Goal: Task Accomplishment & Management: Use online tool/utility

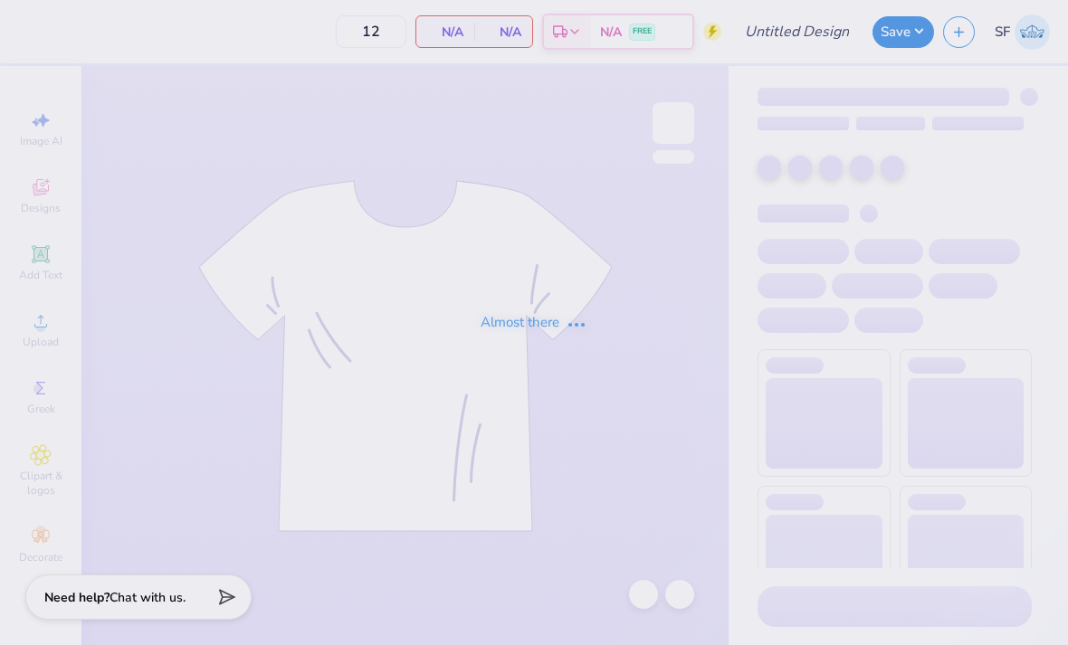
type input "american style"
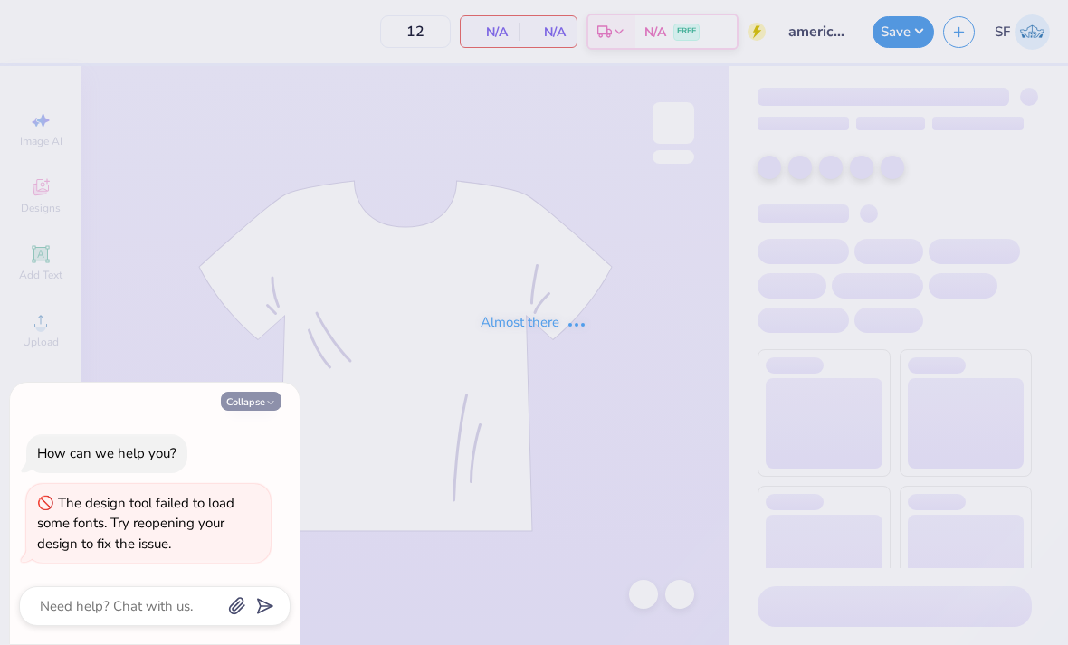
click at [259, 410] on button "Collapse" at bounding box center [251, 401] width 61 height 19
type textarea "x"
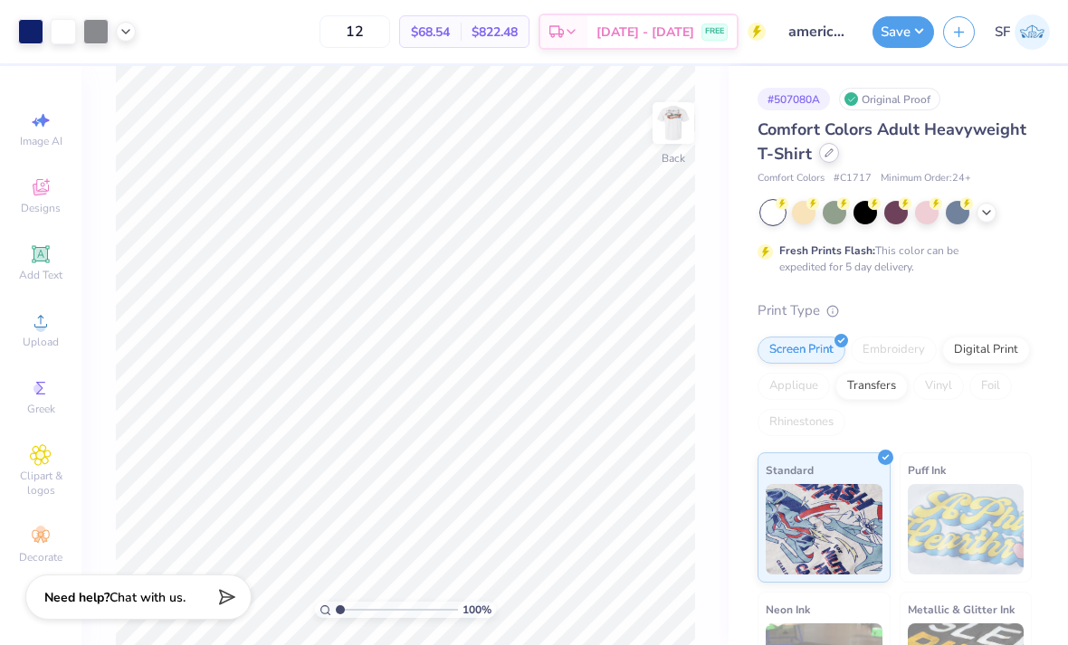
click at [834, 159] on div at bounding box center [829, 153] width 20 height 20
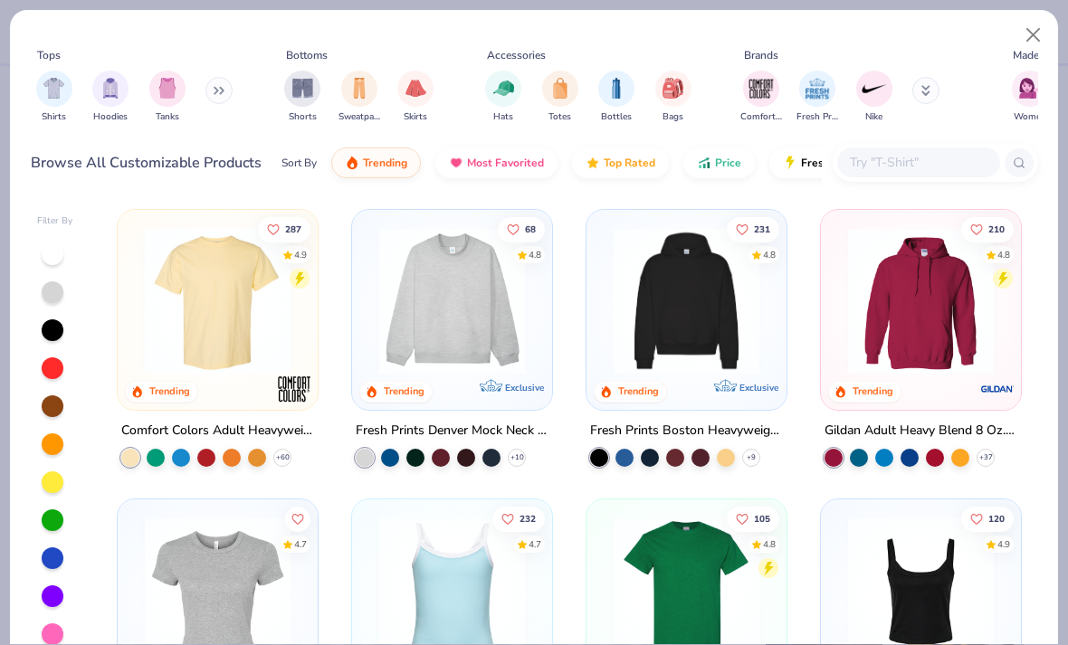
click at [703, 604] on img at bounding box center [686, 591] width 164 height 146
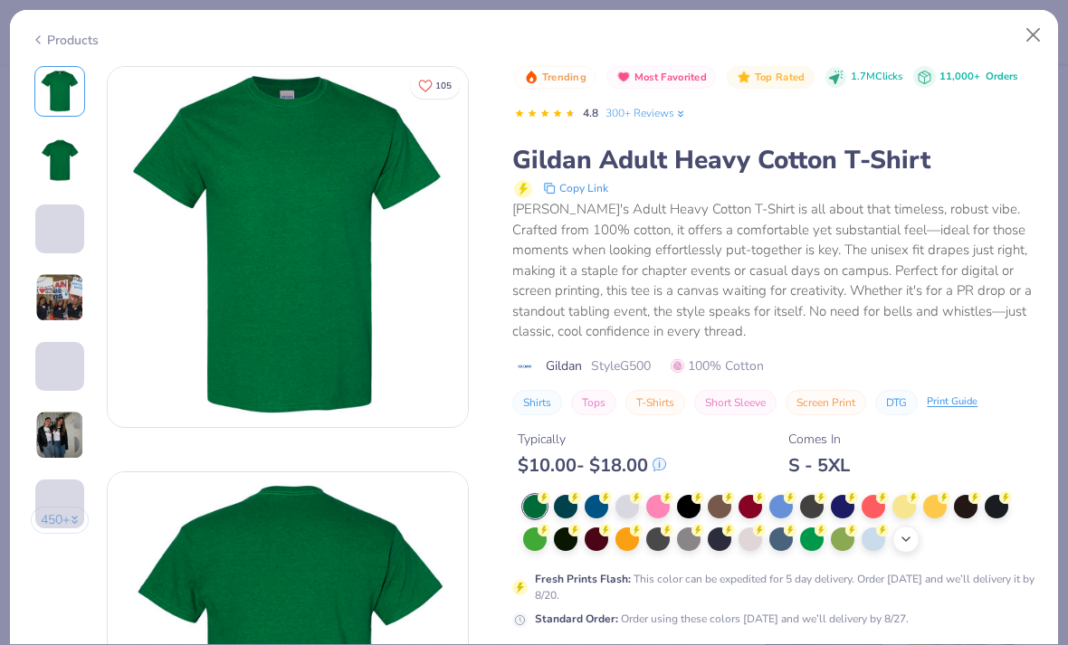
click at [899, 538] on icon at bounding box center [905, 539] width 14 height 14
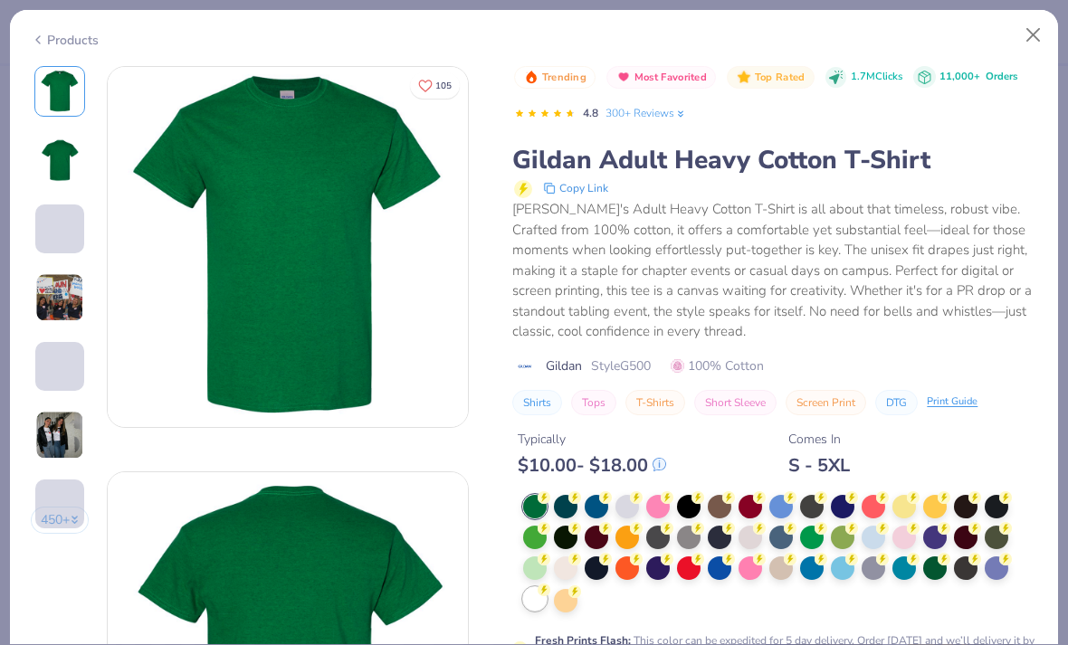
click at [547, 504] on circle at bounding box center [543, 497] width 13 height 13
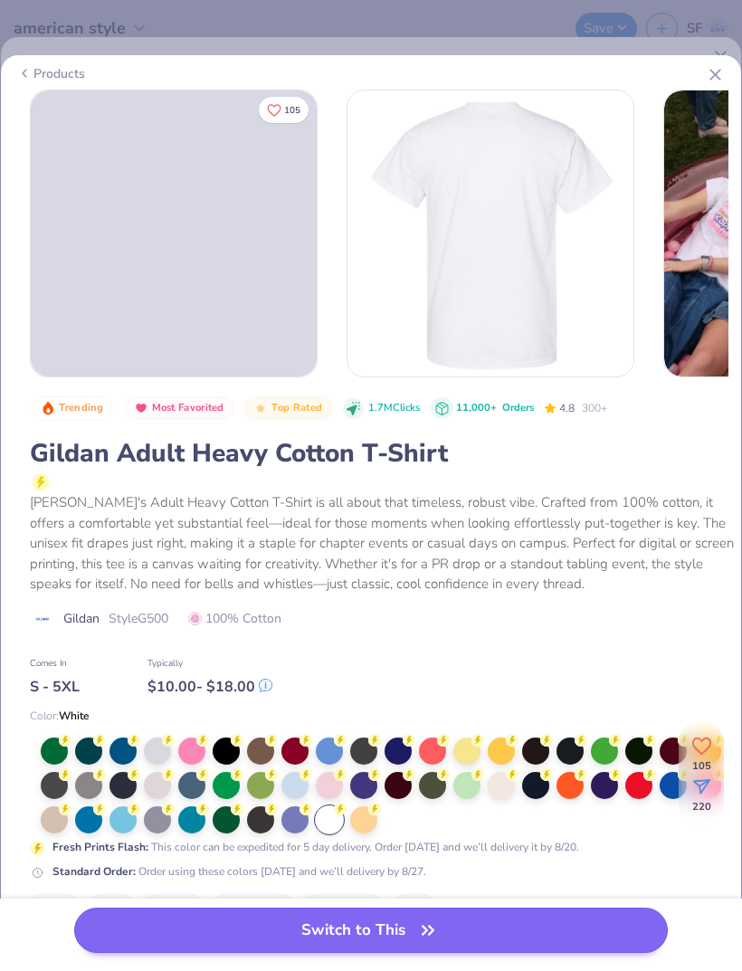
click at [625, 644] on button "Switch to This" at bounding box center [371, 929] width 594 height 45
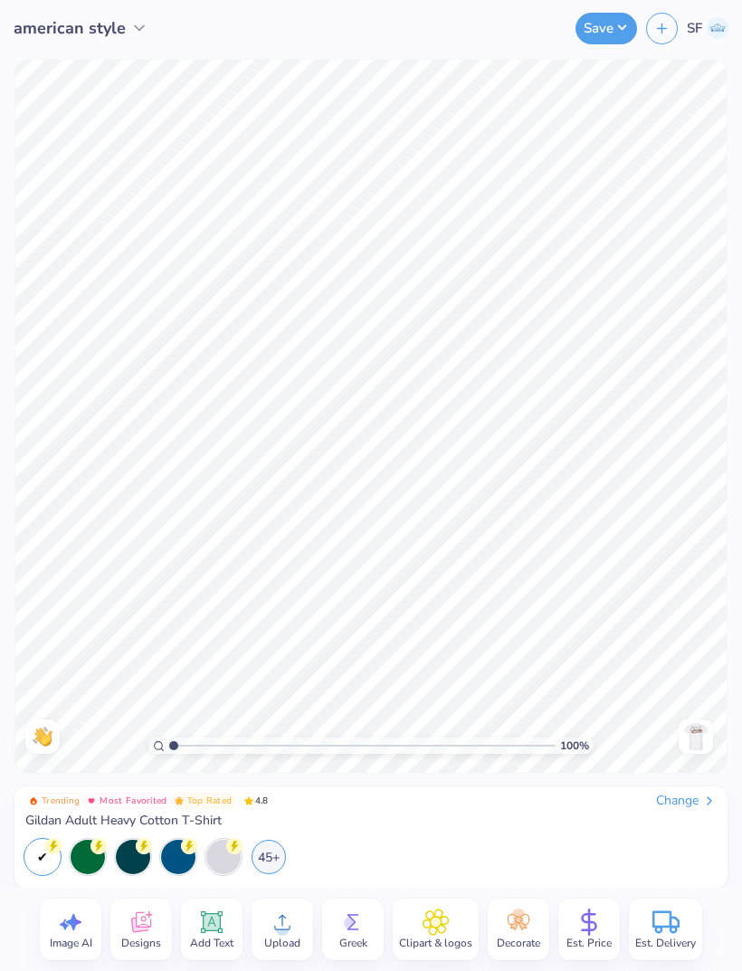
click at [699, 644] on img at bounding box center [695, 736] width 29 height 29
click at [684, 644] on div at bounding box center [696, 736] width 34 height 34
click at [698, 644] on img at bounding box center [695, 736] width 29 height 29
click at [693, 644] on img at bounding box center [695, 736] width 29 height 29
click at [704, 644] on img at bounding box center [695, 736] width 29 height 29
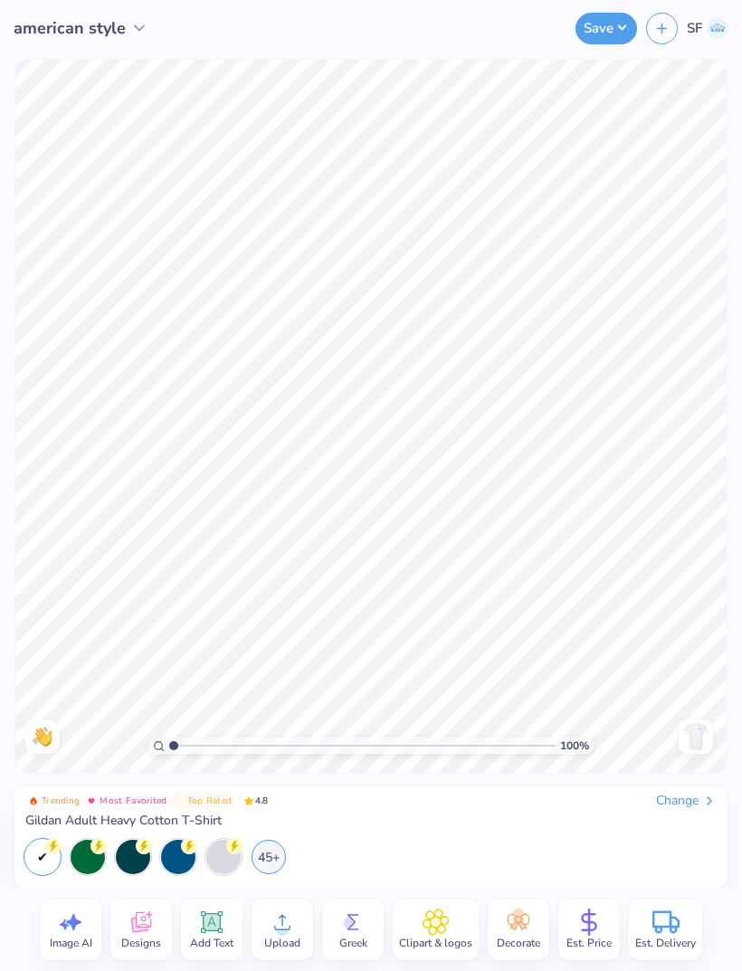
click at [704, 644] on img at bounding box center [695, 736] width 29 height 29
click at [713, 644] on div "Back" at bounding box center [696, 736] width 42 height 34
click at [705, 644] on img at bounding box center [695, 736] width 29 height 29
click at [706, 644] on img at bounding box center [695, 736] width 29 height 29
click at [712, 644] on div at bounding box center [696, 736] width 34 height 34
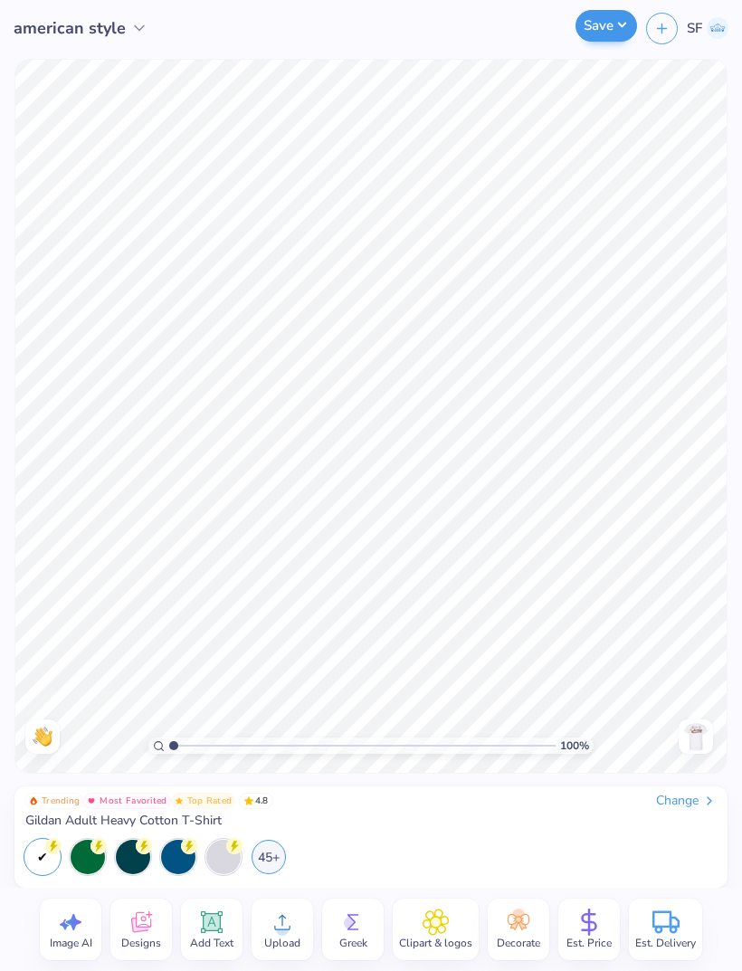
click at [618, 42] on button "Save" at bounding box center [606, 26] width 62 height 32
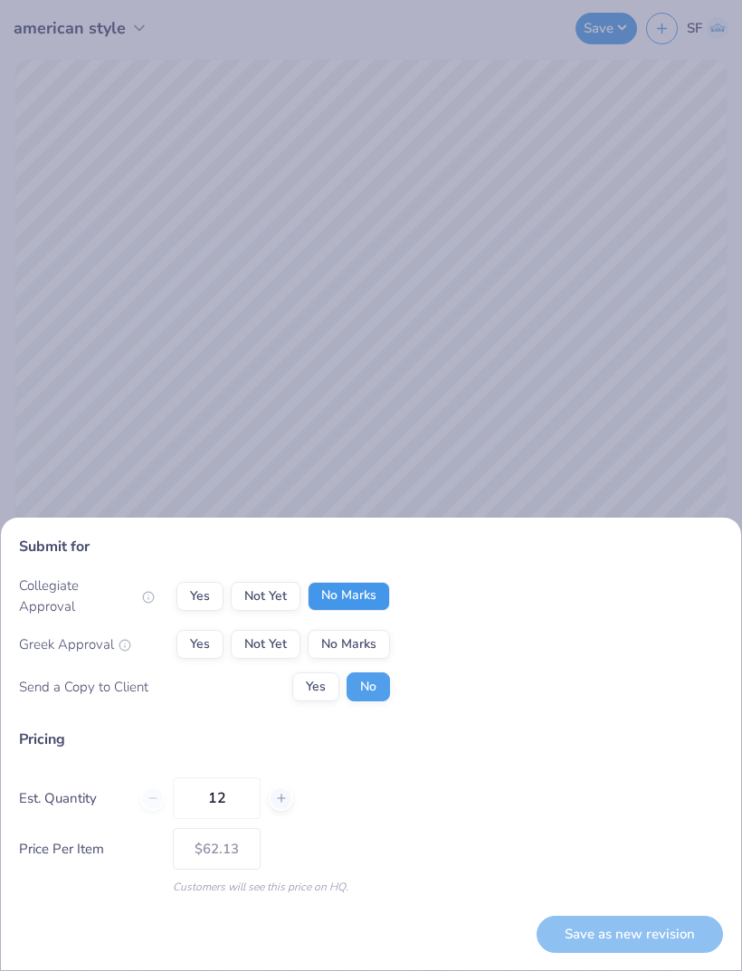
click at [362, 600] on button "No Marks" at bounding box center [349, 596] width 82 height 29
click at [163, 644] on div "Greek Approval Yes Not Yet No Marks" at bounding box center [204, 644] width 371 height 29
click at [207, 635] on button "Yes" at bounding box center [199, 644] width 47 height 29
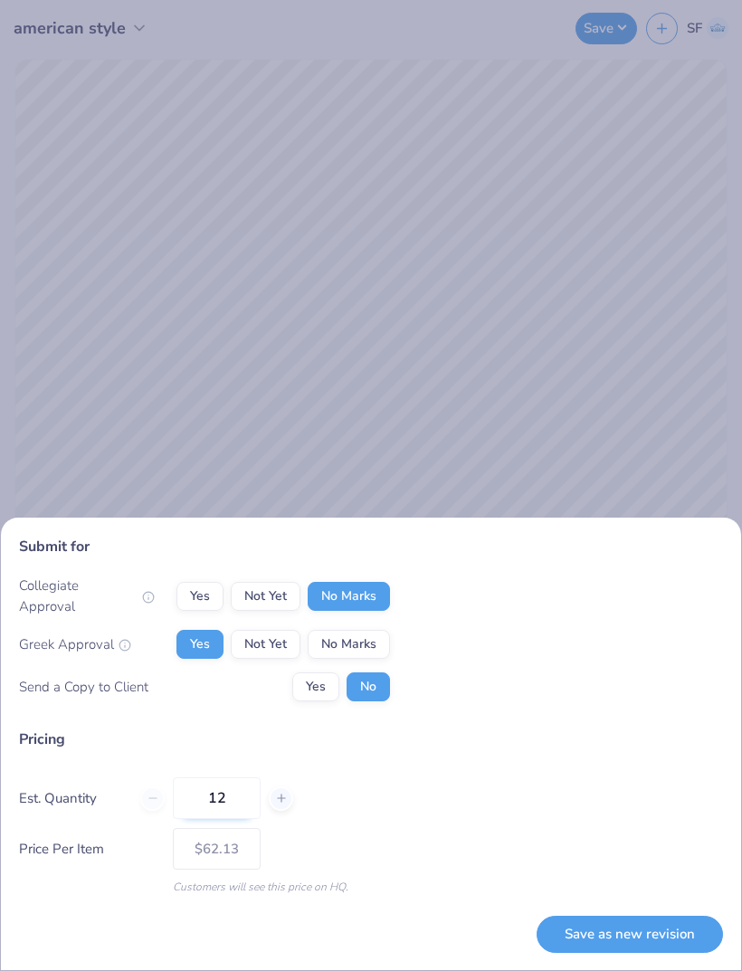
click at [215, 644] on input "12" at bounding box center [217, 798] width 88 height 42
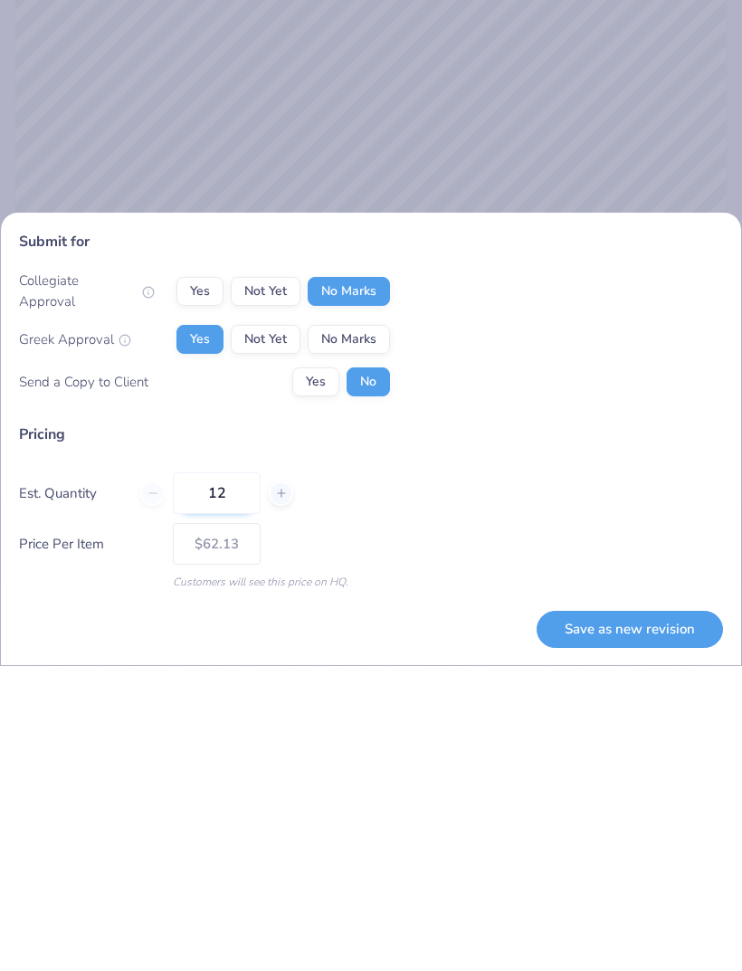
click at [232, 644] on input "12" at bounding box center [217, 798] width 88 height 42
type input "1"
type input "030"
type input "$29.97"
type input "030"
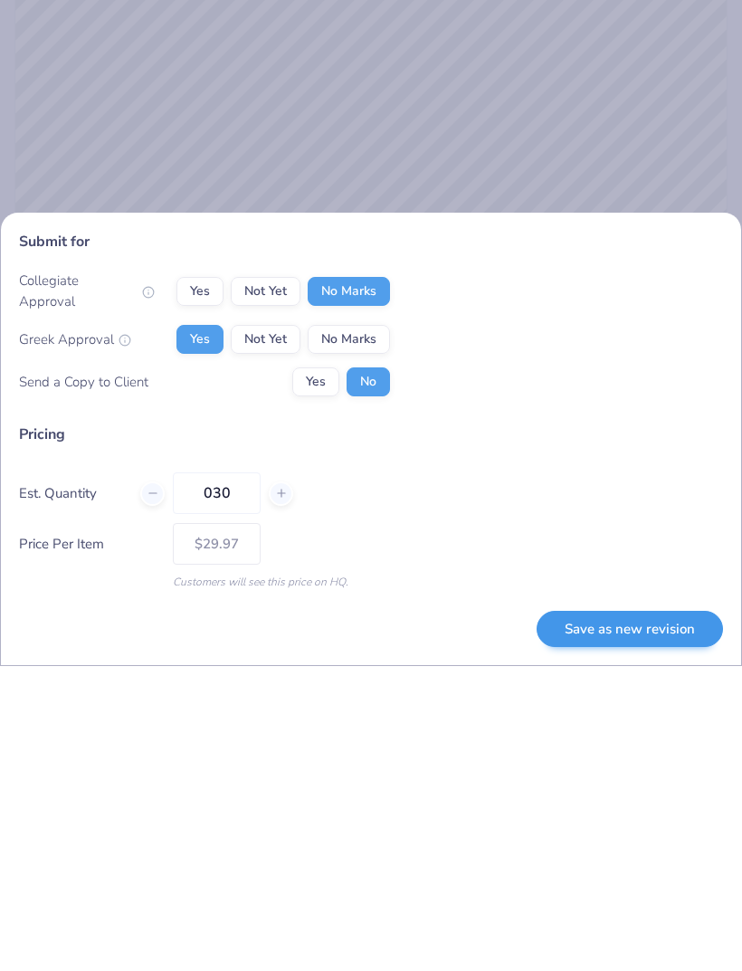
click at [701, 644] on button "Save as new revision" at bounding box center [630, 934] width 186 height 37
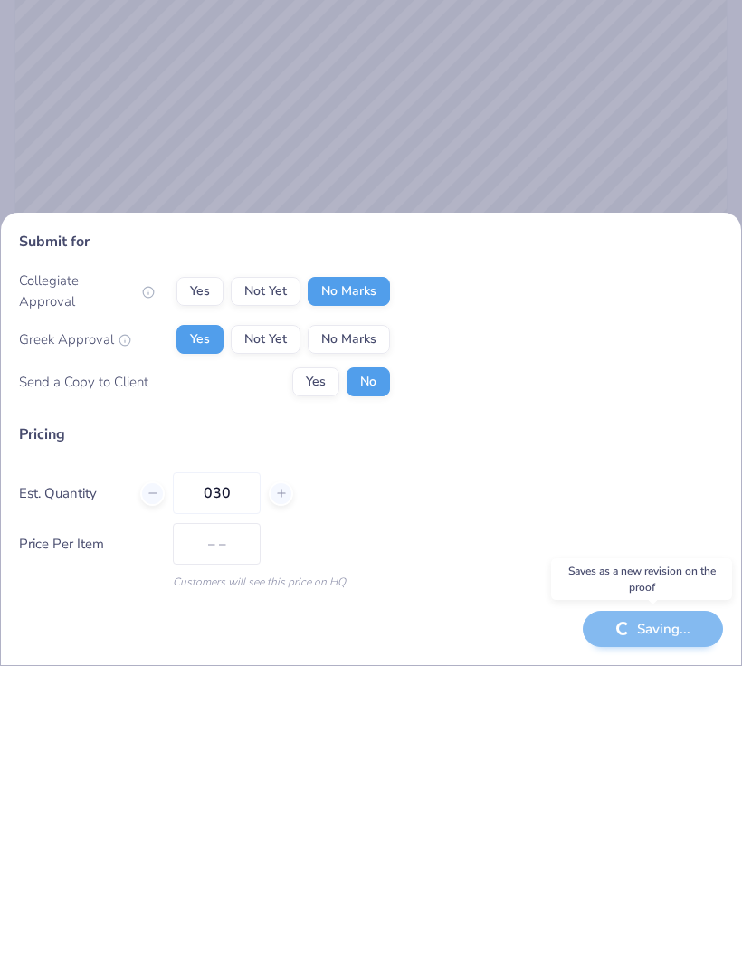
type input "$29.97"
